Goal: Navigation & Orientation: Find specific page/section

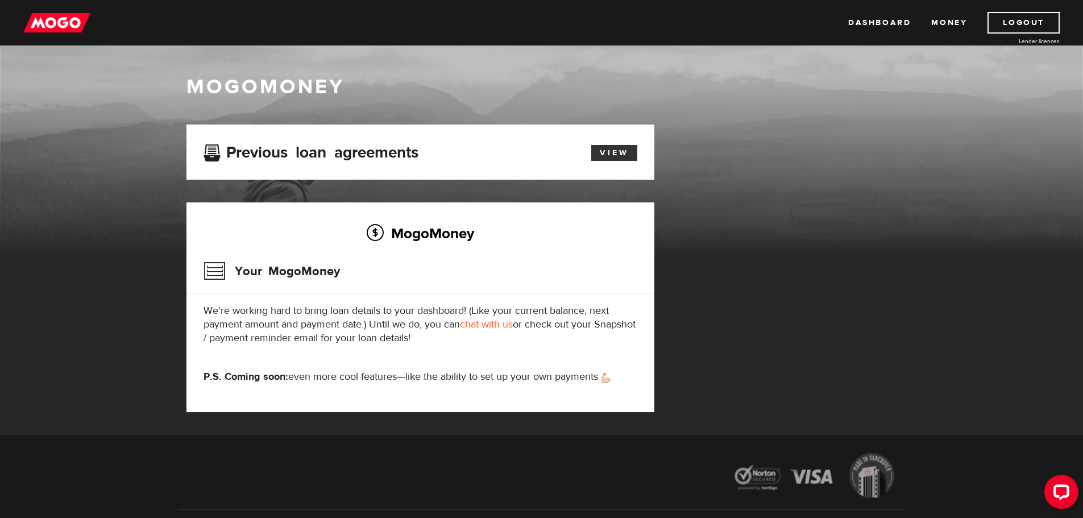
click at [604, 153] on link "View" at bounding box center [614, 153] width 46 height 16
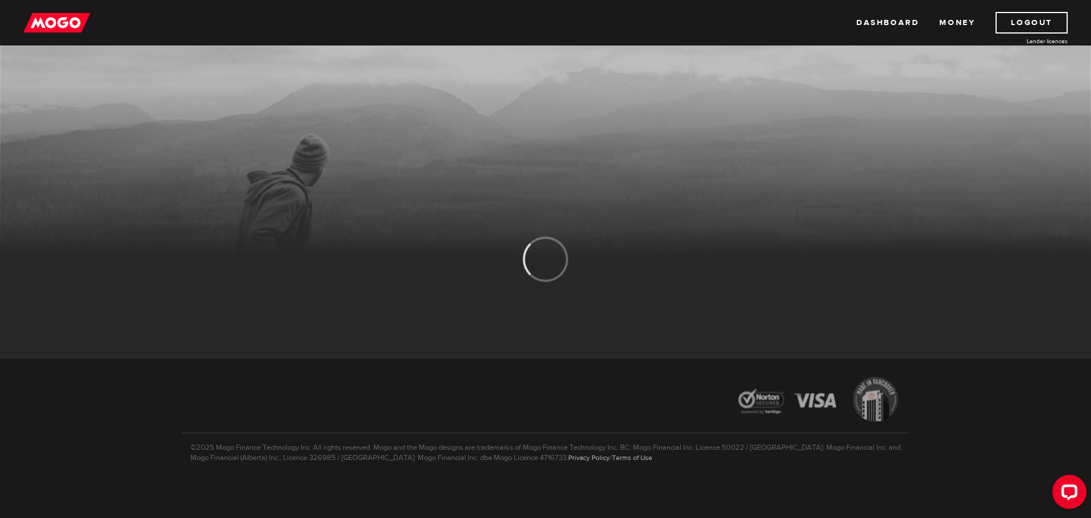
click at [51, 22] on img at bounding box center [56, 23] width 67 height 22
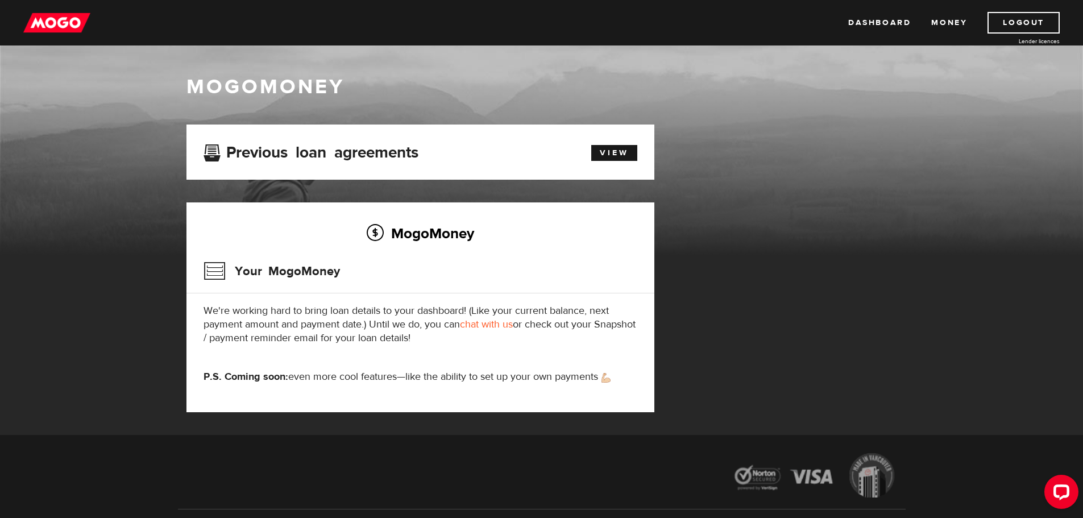
click at [53, 19] on img at bounding box center [56, 23] width 67 height 22
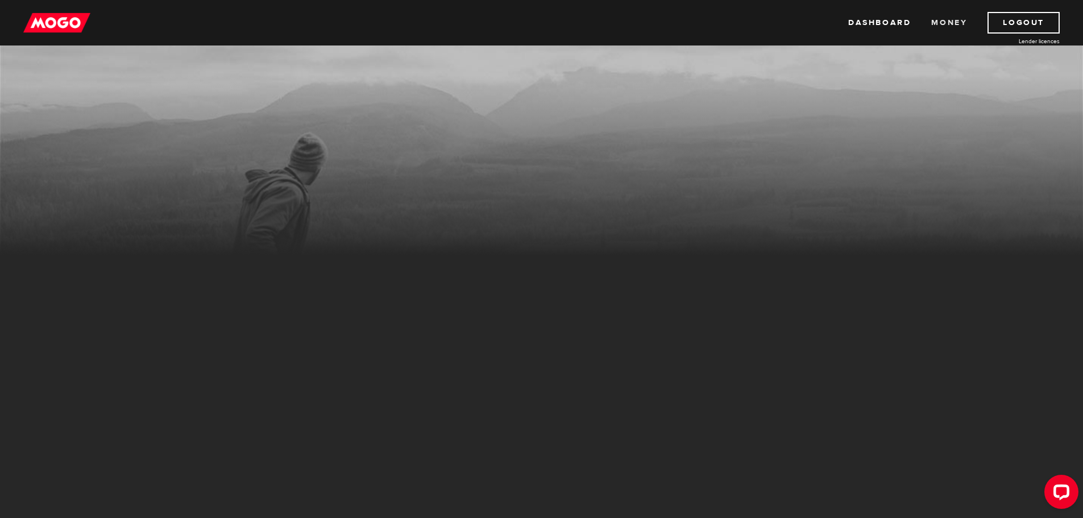
click at [953, 23] on link "Money" at bounding box center [949, 23] width 36 height 22
